Goal: Task Accomplishment & Management: Manage account settings

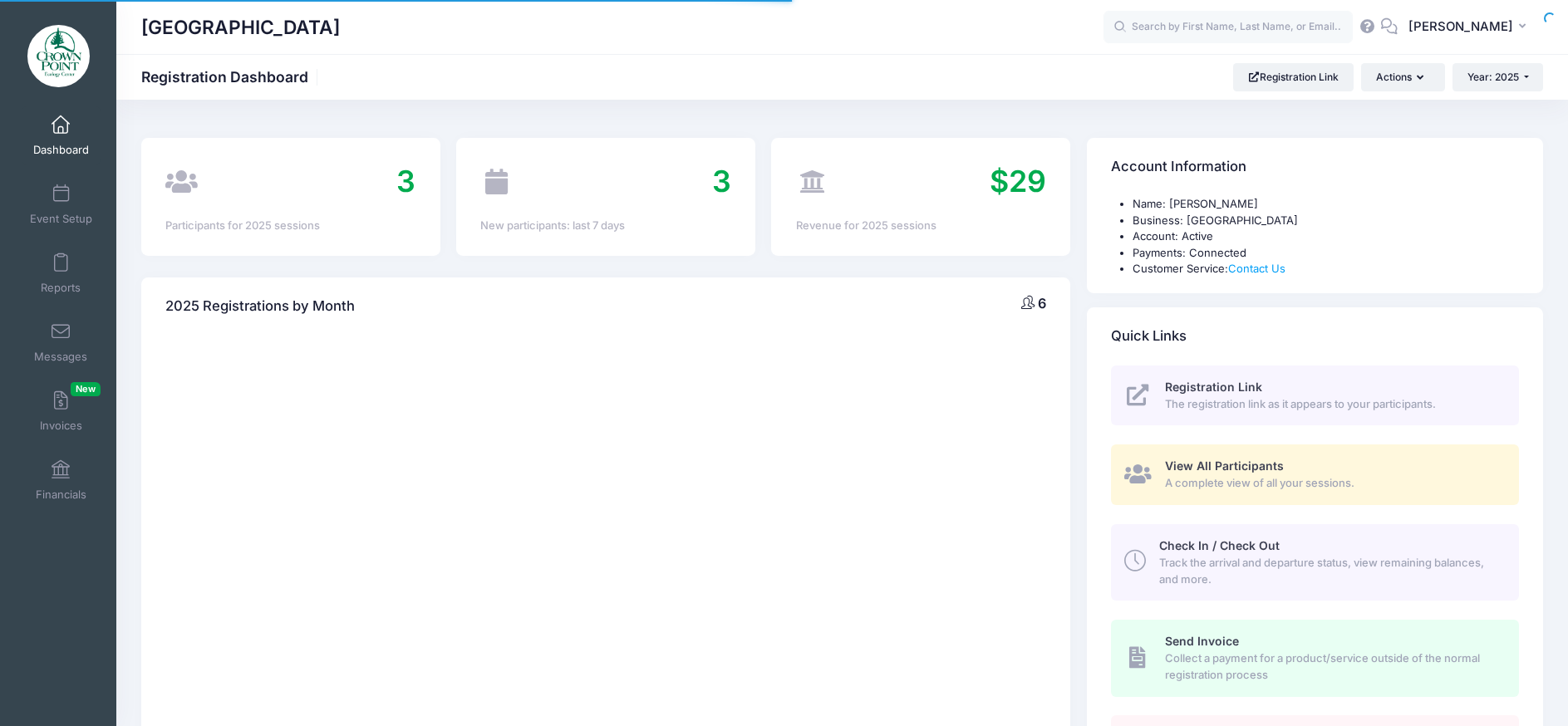
select select
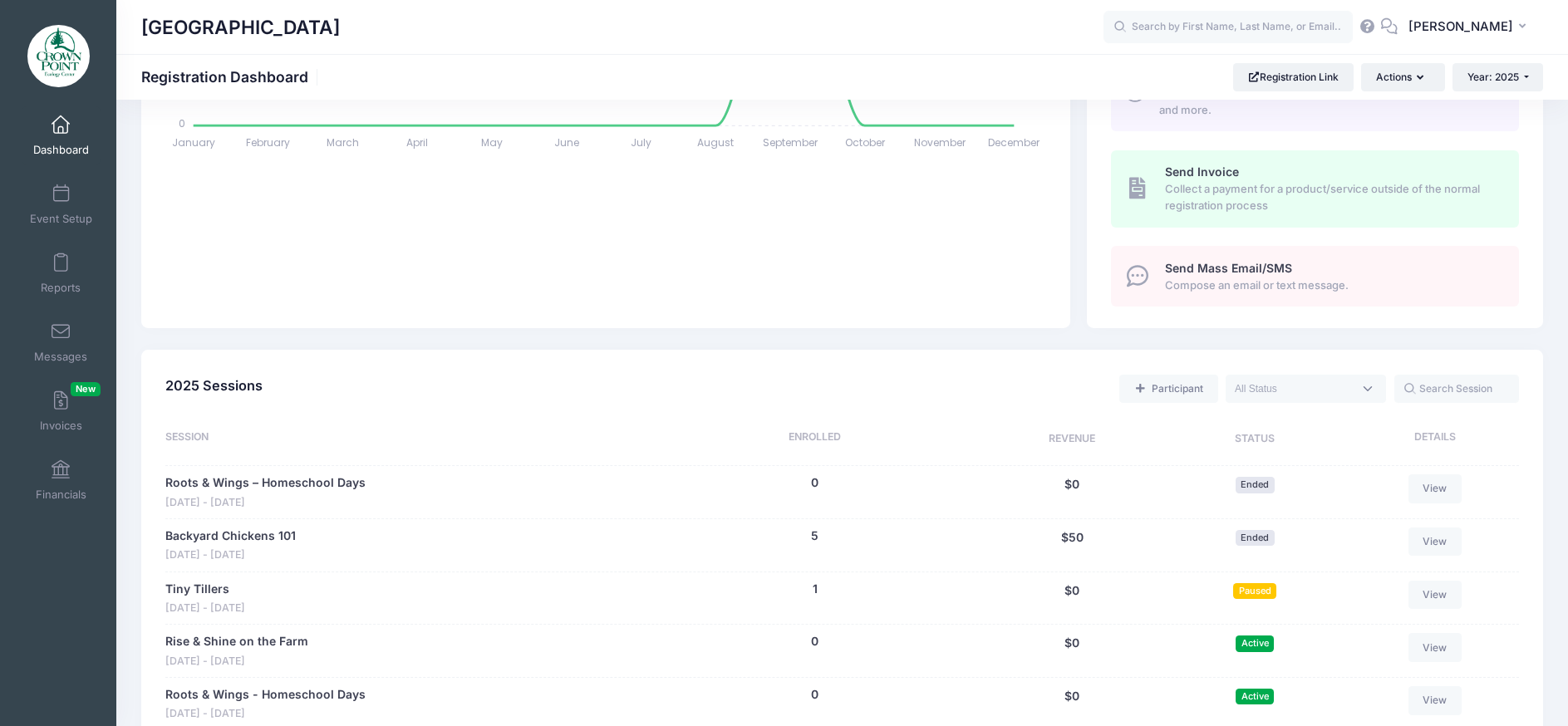
scroll to position [498, 0]
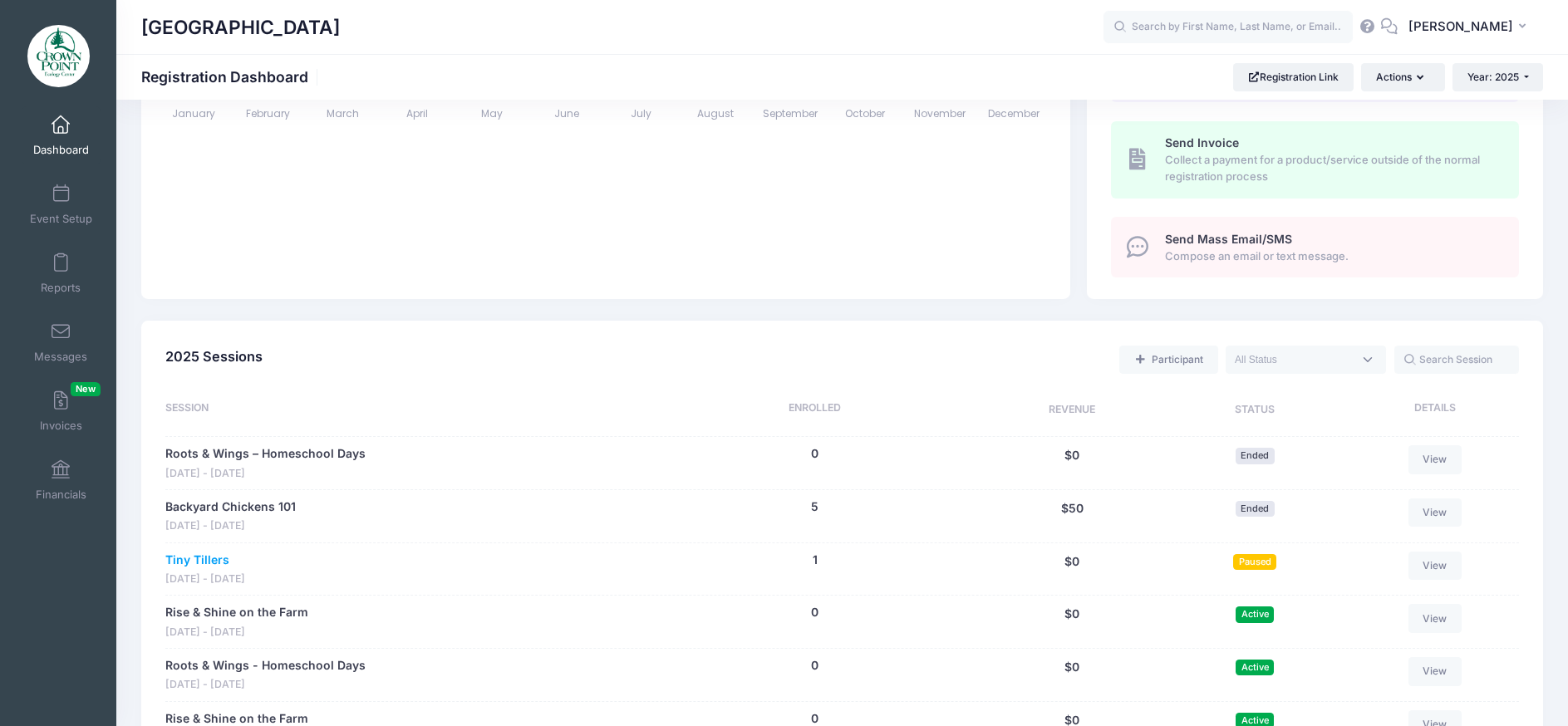
click at [184, 559] on link "Tiny Tillers" at bounding box center [197, 560] width 64 height 18
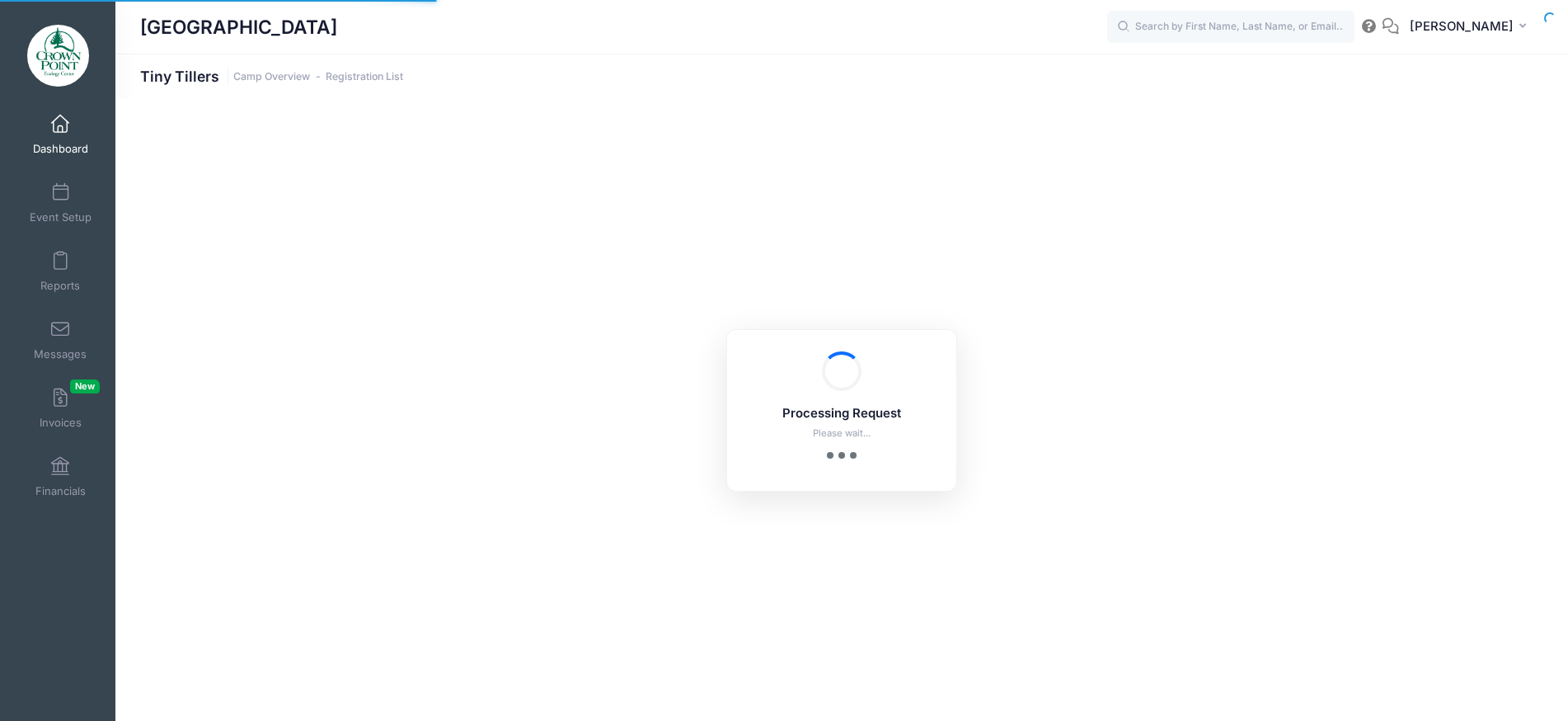
select select "10"
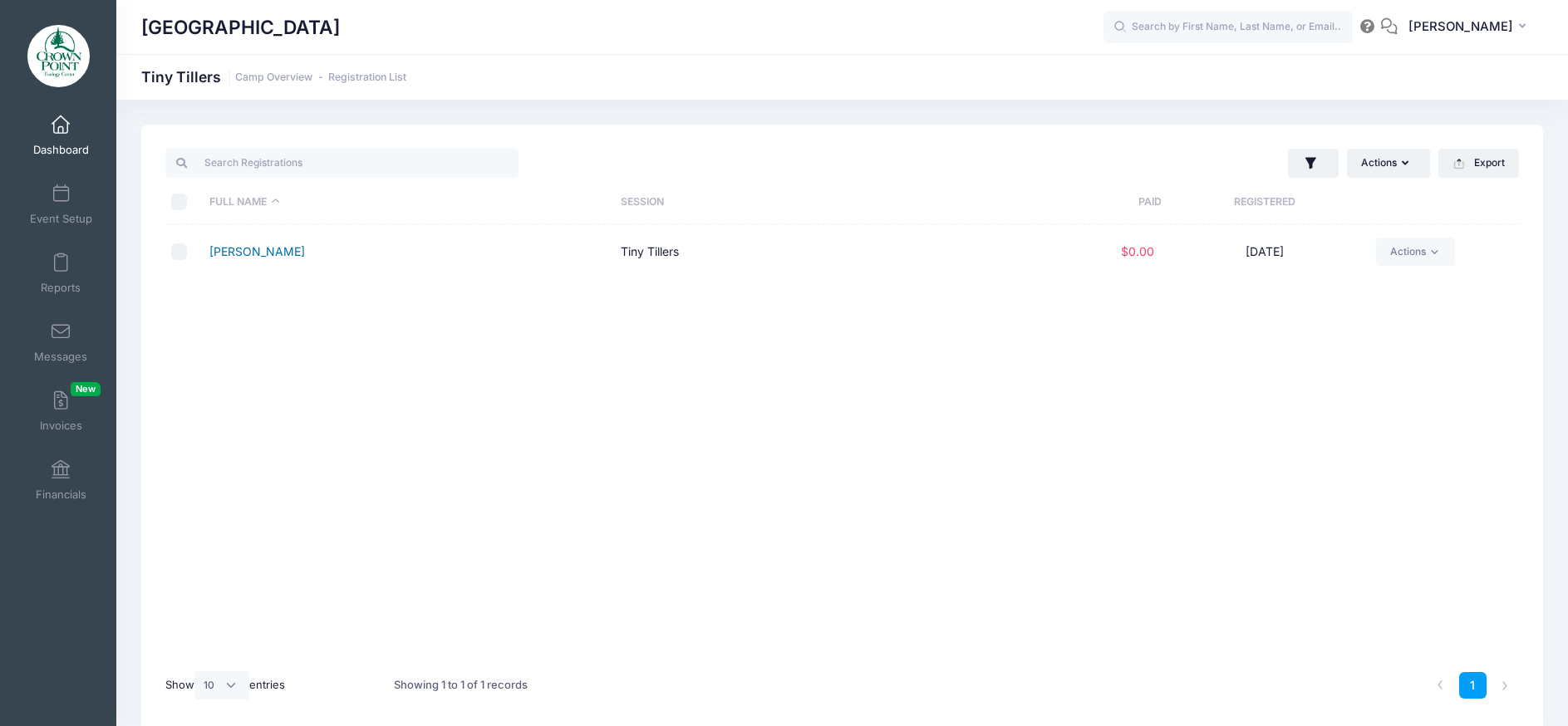
click at [305, 244] on link "[PERSON_NAME]" at bounding box center [257, 250] width 95 height 14
